Goal: Information Seeking & Learning: Learn about a topic

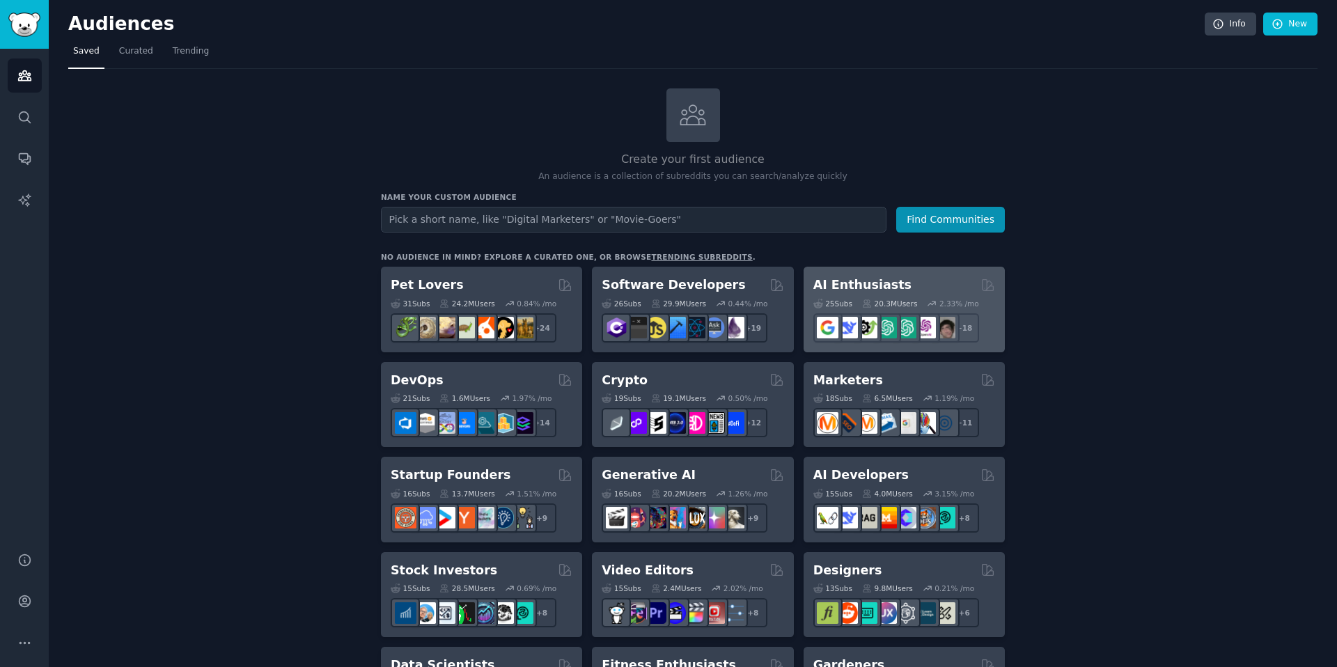
click at [851, 287] on h2 "AI Enthusiasts" at bounding box center [862, 284] width 98 height 17
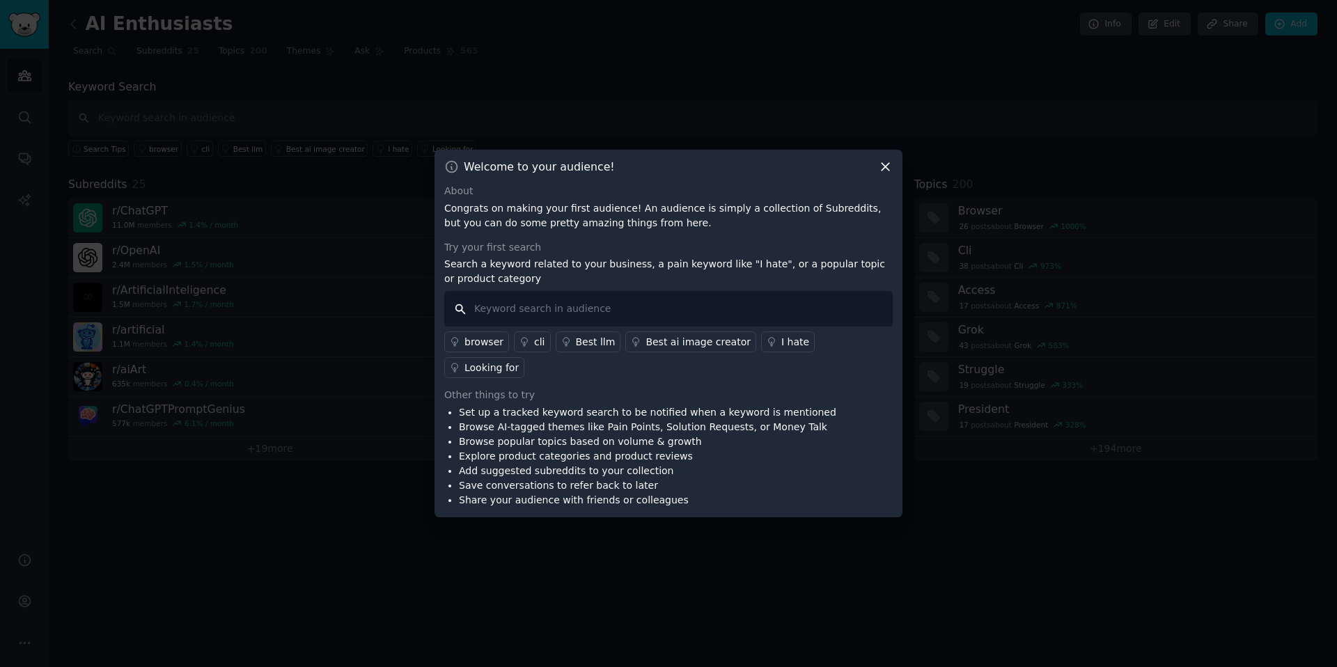
click at [596, 318] on input "text" at bounding box center [668, 309] width 448 height 36
type input "AI"
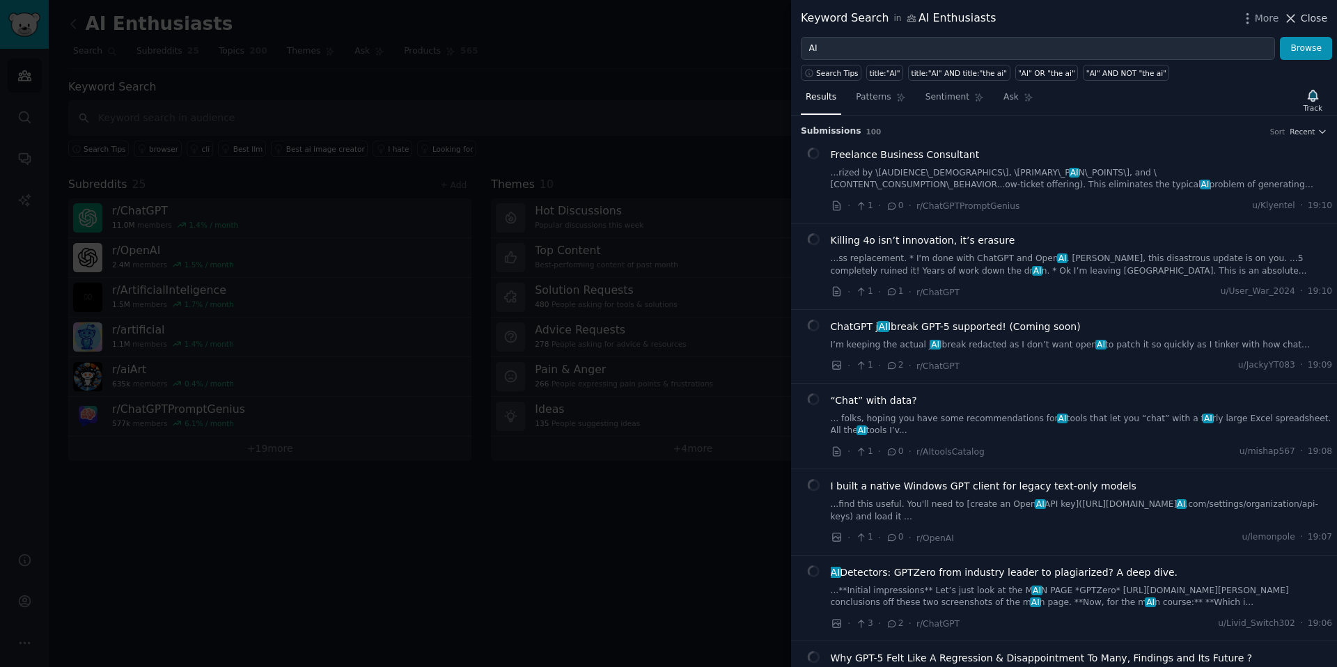
click at [1314, 22] on span "Close" at bounding box center [1313, 18] width 26 height 15
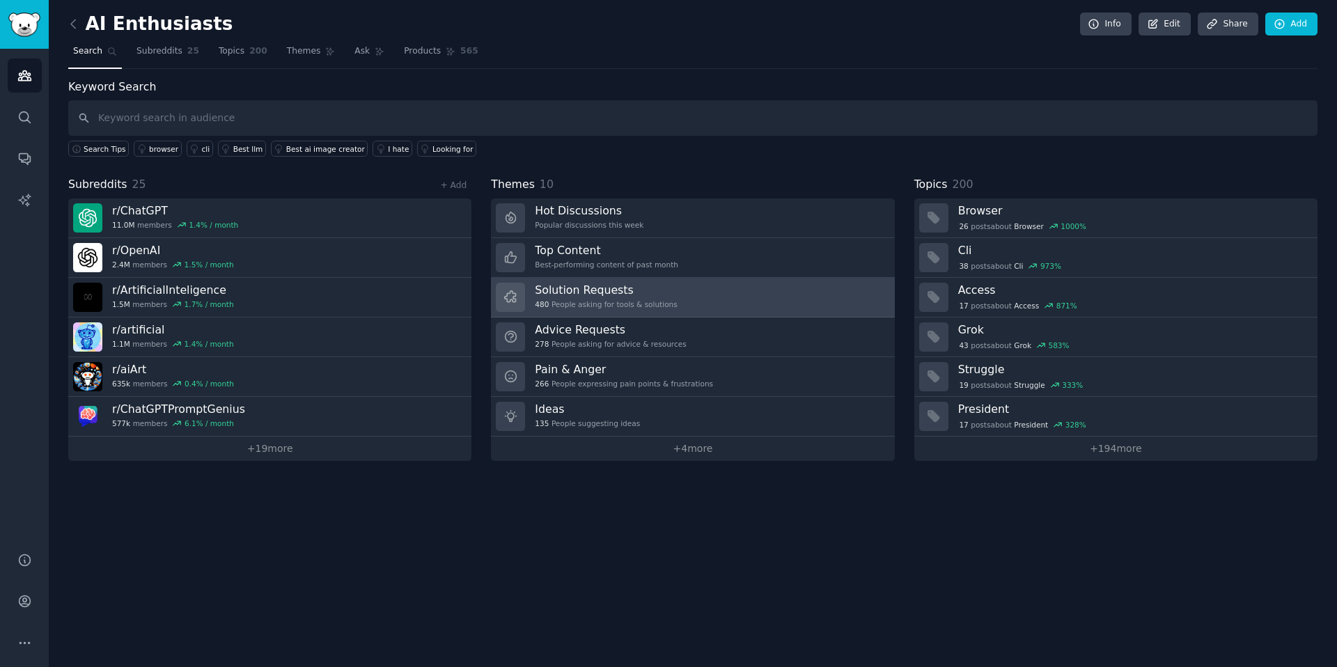
click at [612, 290] on h3 "Solution Requests" at bounding box center [606, 290] width 142 height 15
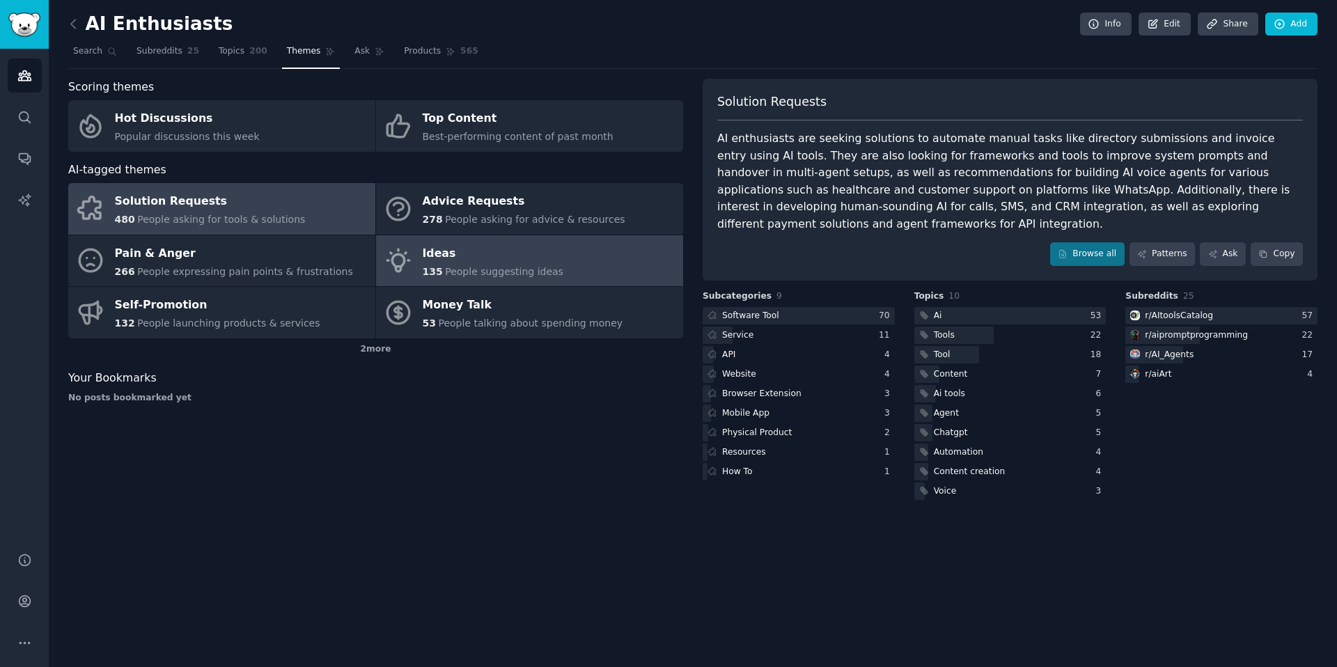
click at [449, 255] on div "Ideas" at bounding box center [493, 253] width 141 height 22
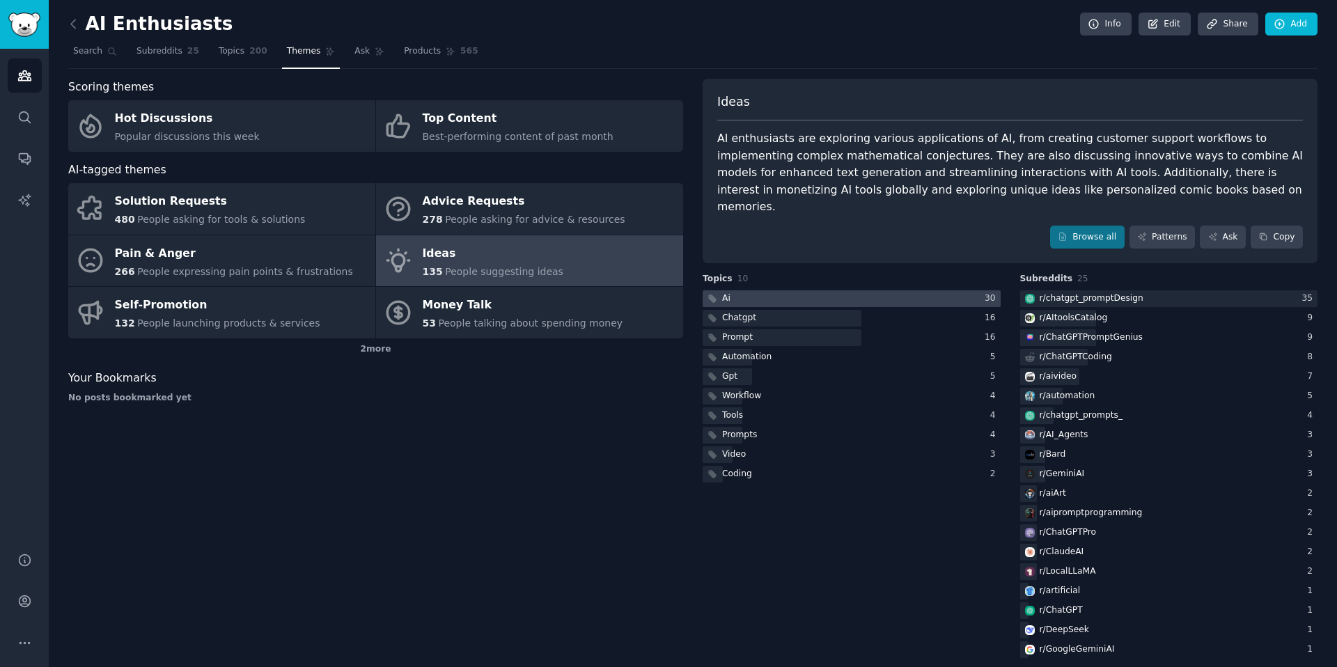
click at [883, 290] on div at bounding box center [851, 298] width 298 height 17
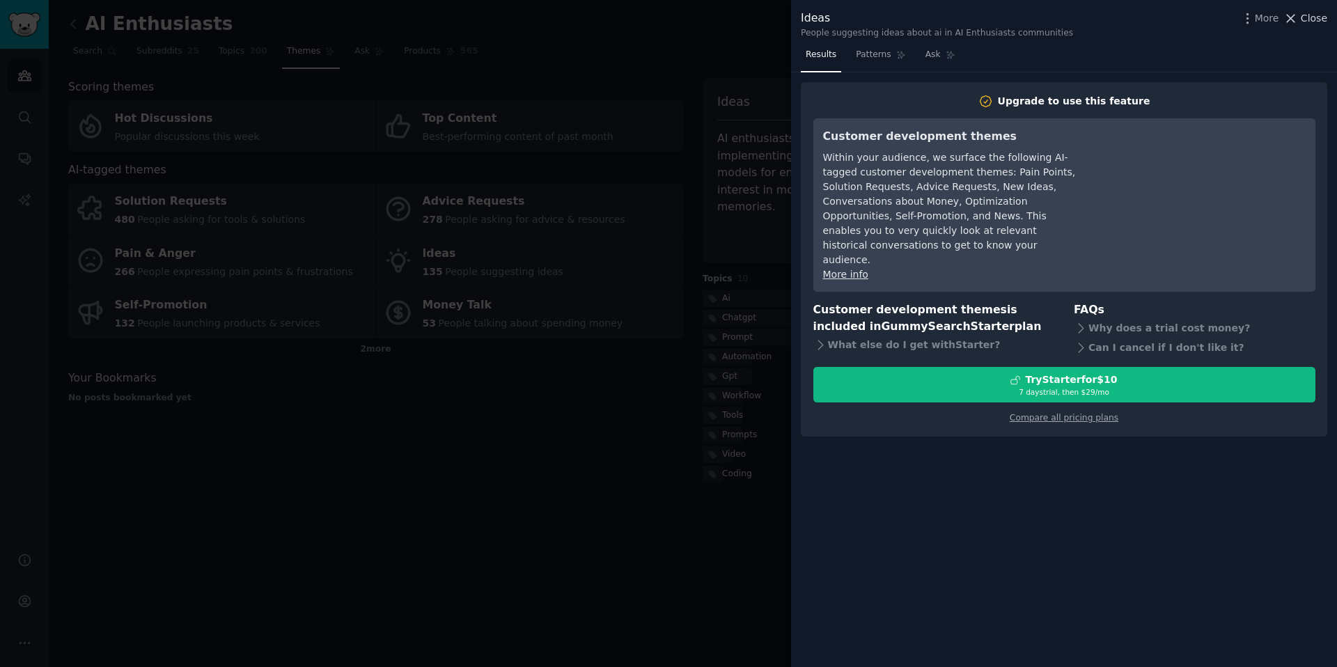
click at [1315, 22] on span "Close" at bounding box center [1313, 18] width 26 height 15
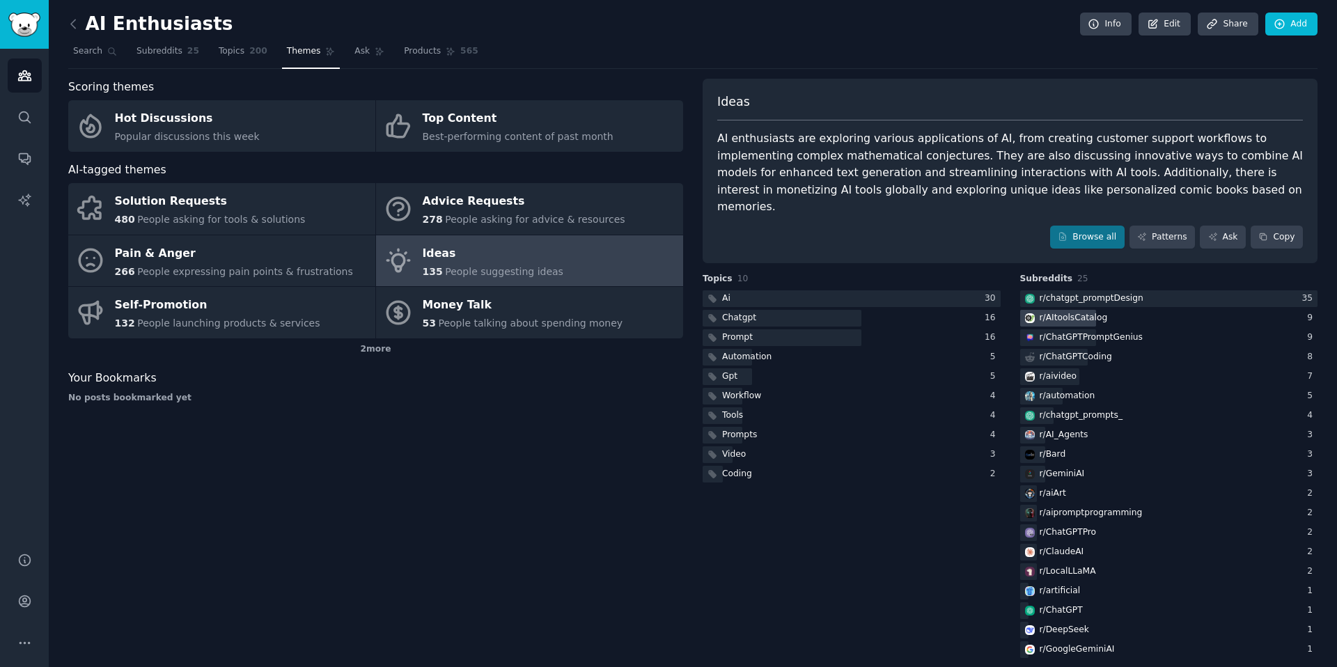
click at [1087, 312] on div "r/ AItoolsCatalog" at bounding box center [1073, 318] width 68 height 13
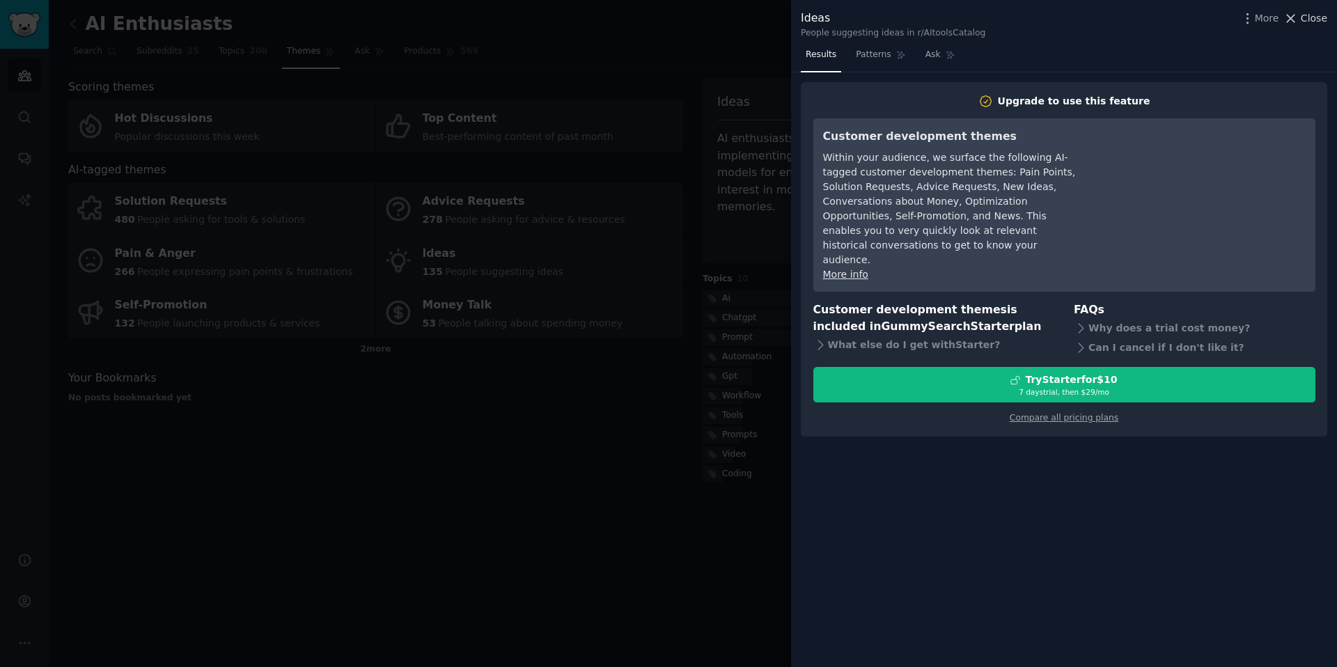
click at [1314, 18] on span "Close" at bounding box center [1313, 18] width 26 height 15
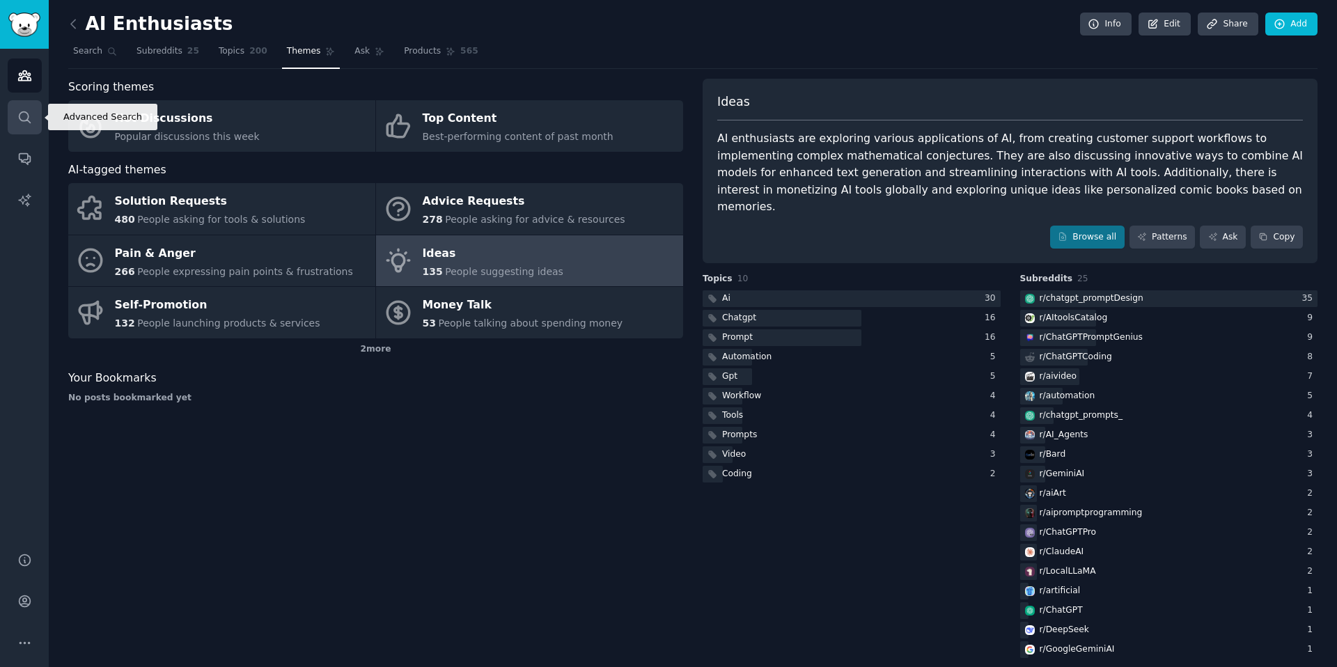
click at [22, 114] on icon "Sidebar" at bounding box center [24, 117] width 15 height 15
